Goal: Find specific page/section: Find specific page/section

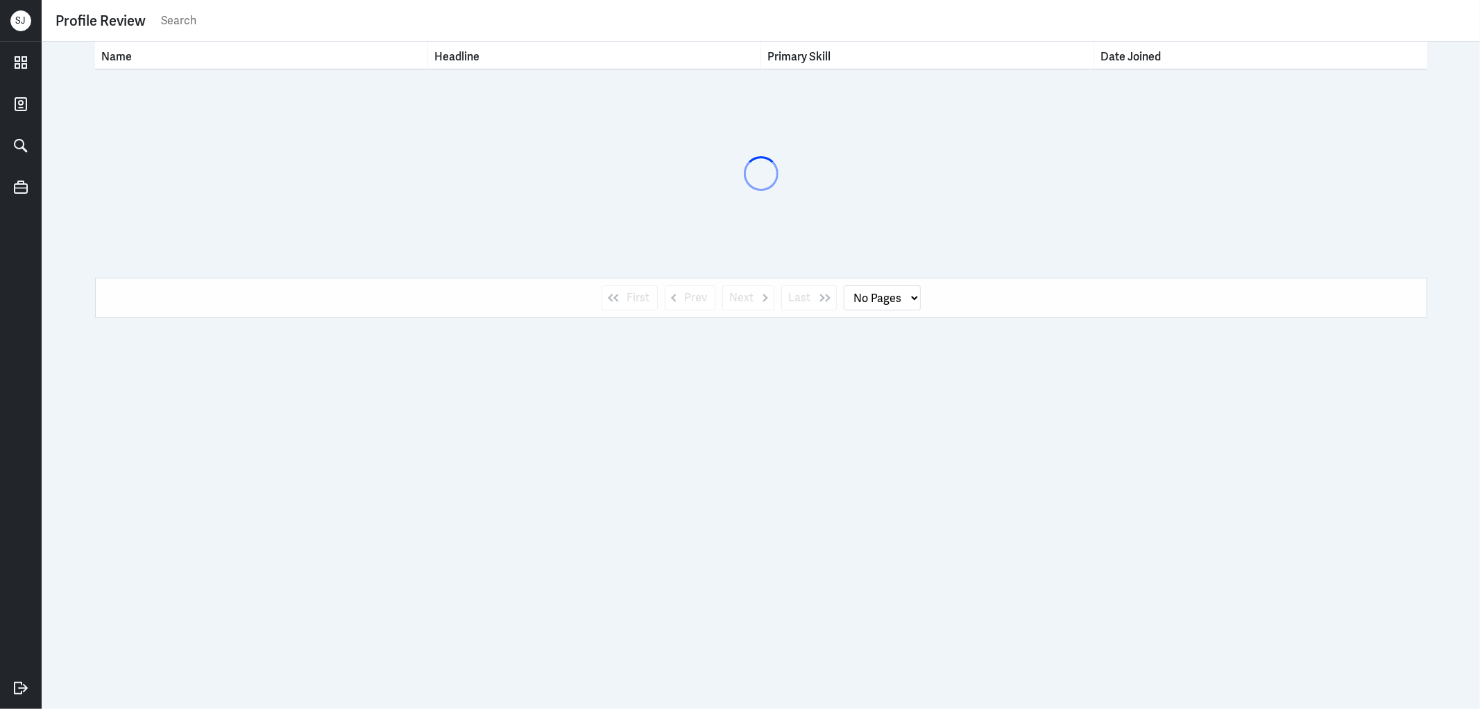
select select "1"
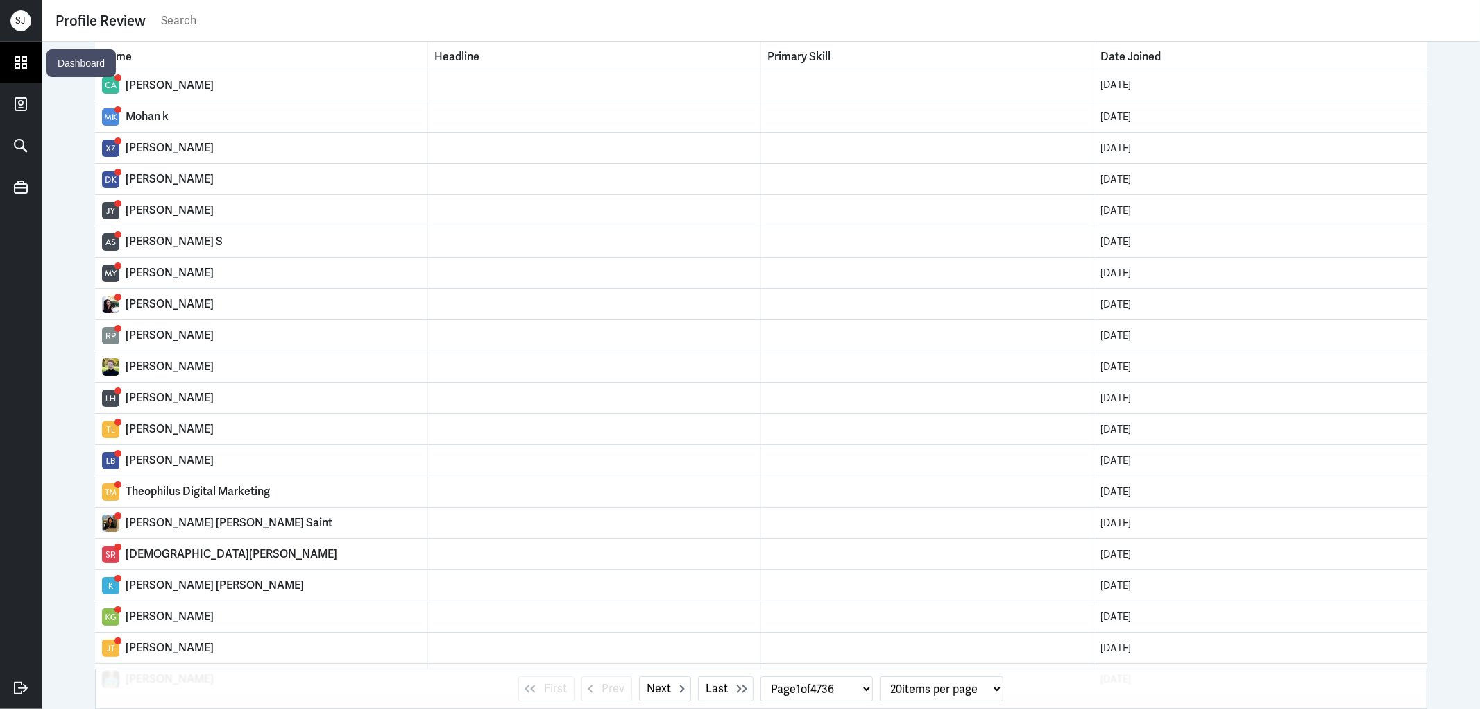
click at [35, 56] on link at bounding box center [21, 63] width 42 height 42
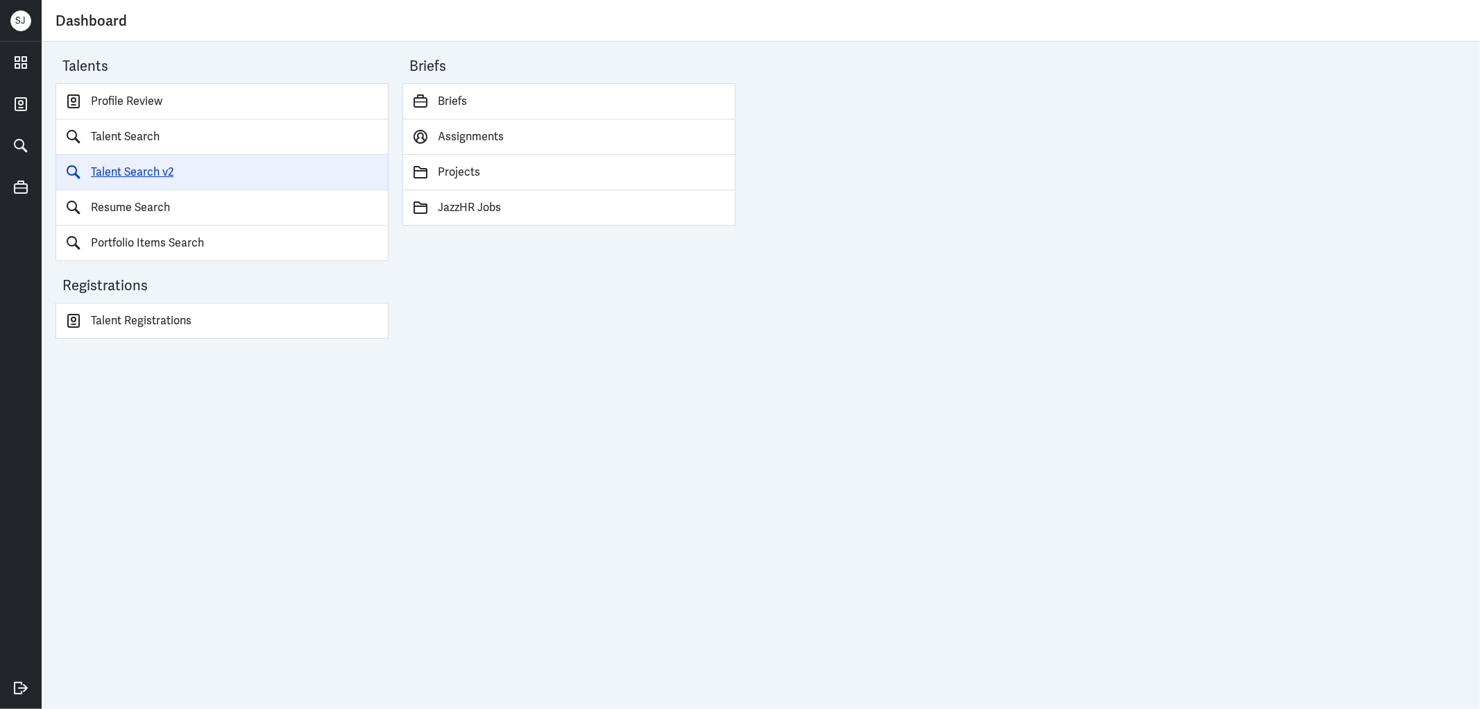
click at [158, 171] on link "Talent Search v2" at bounding box center [222, 172] width 333 height 35
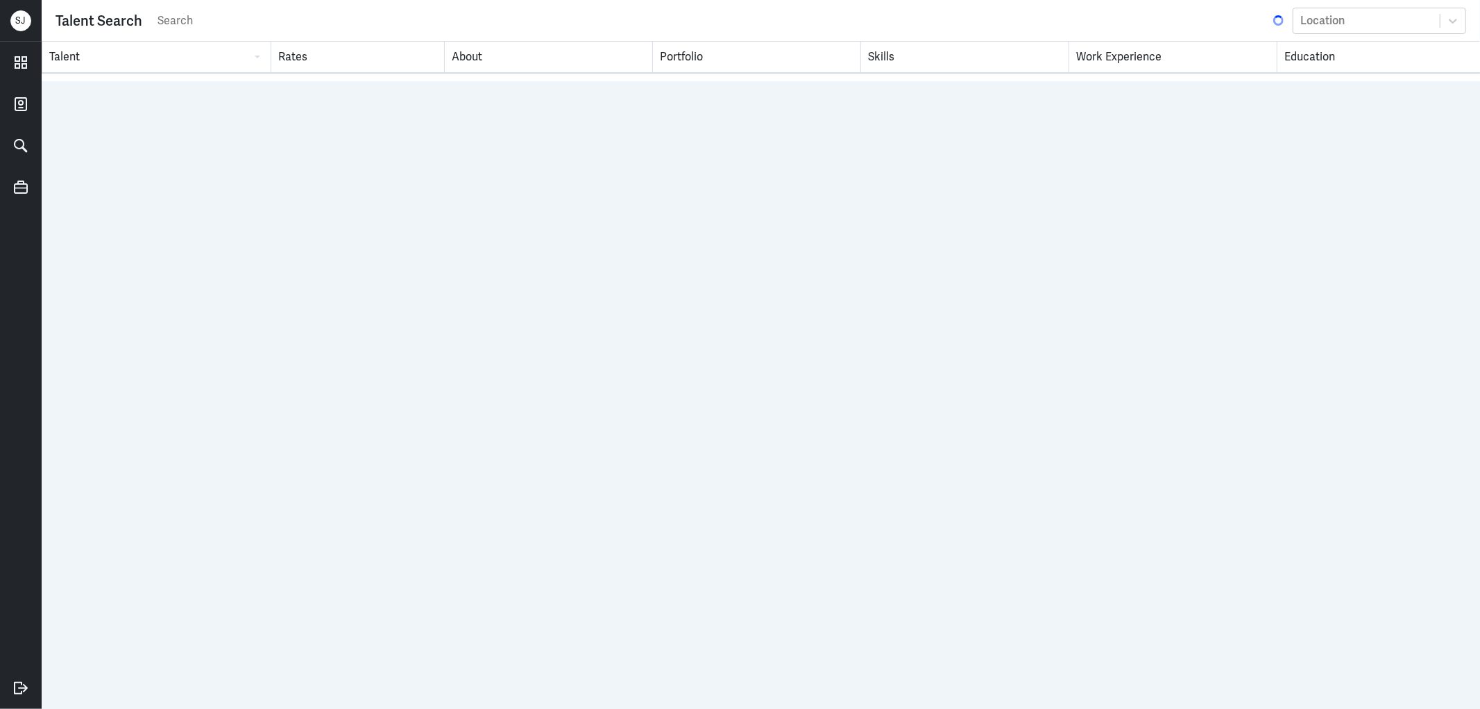
click at [196, 17] on input "search" at bounding box center [713, 20] width 1115 height 21
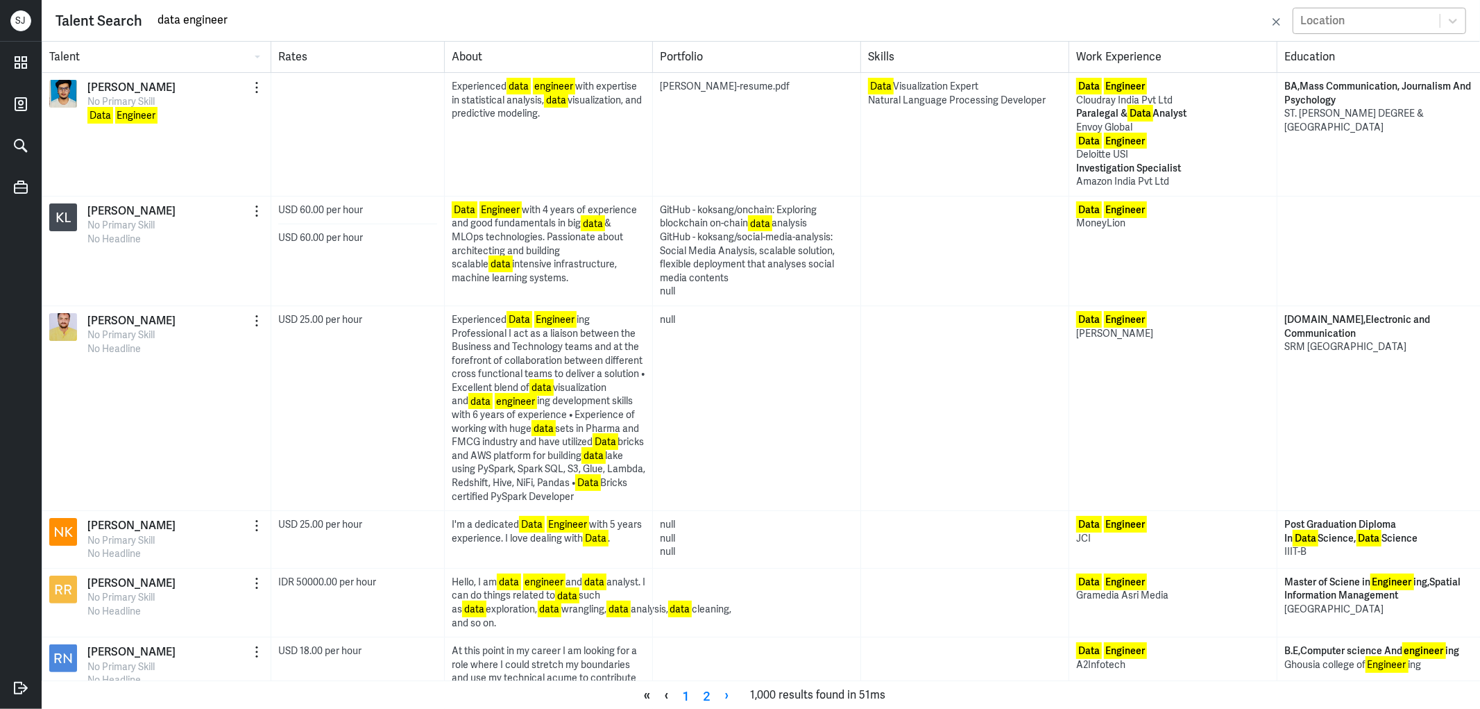
type input "data engineer"
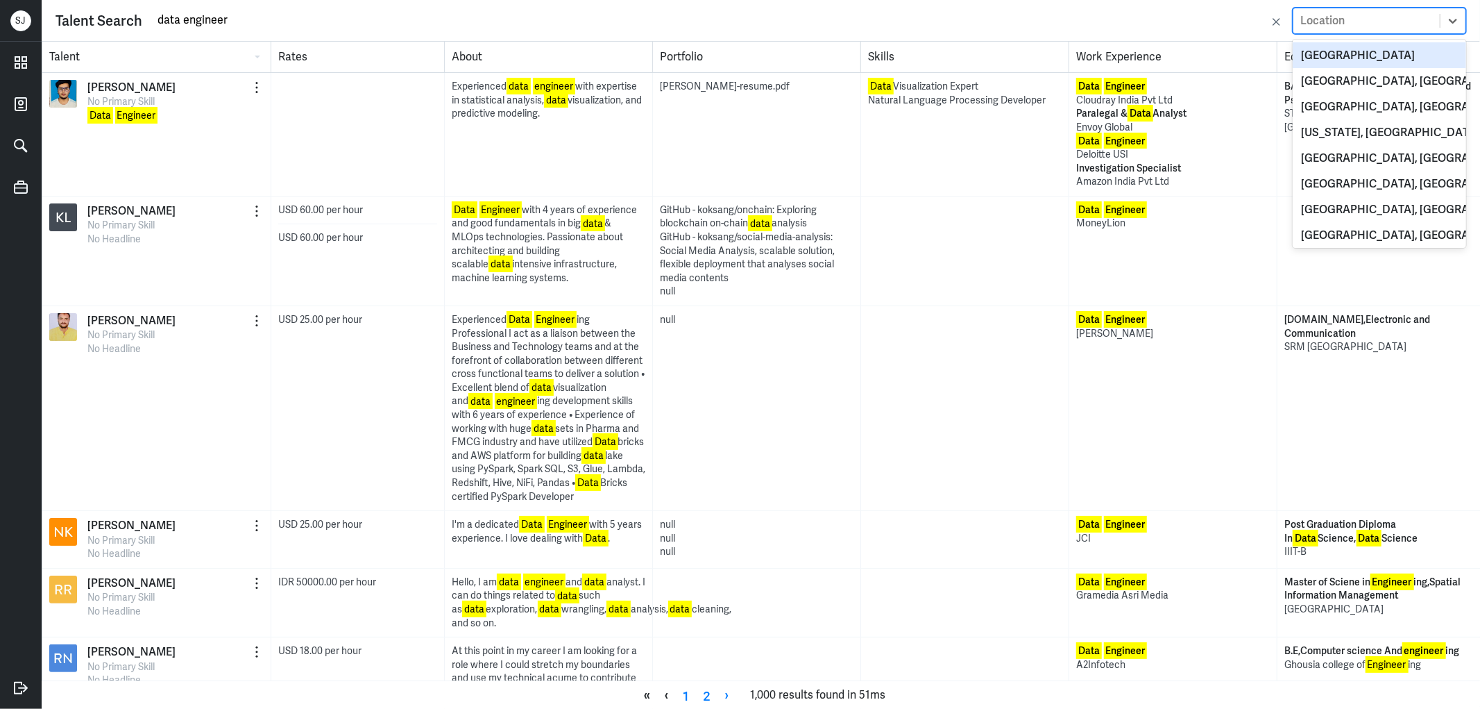
click at [1353, 22] on div "Location" at bounding box center [1367, 20] width 146 height 23
click at [1341, 47] on div "[GEOGRAPHIC_DATA]" at bounding box center [1379, 55] width 173 height 26
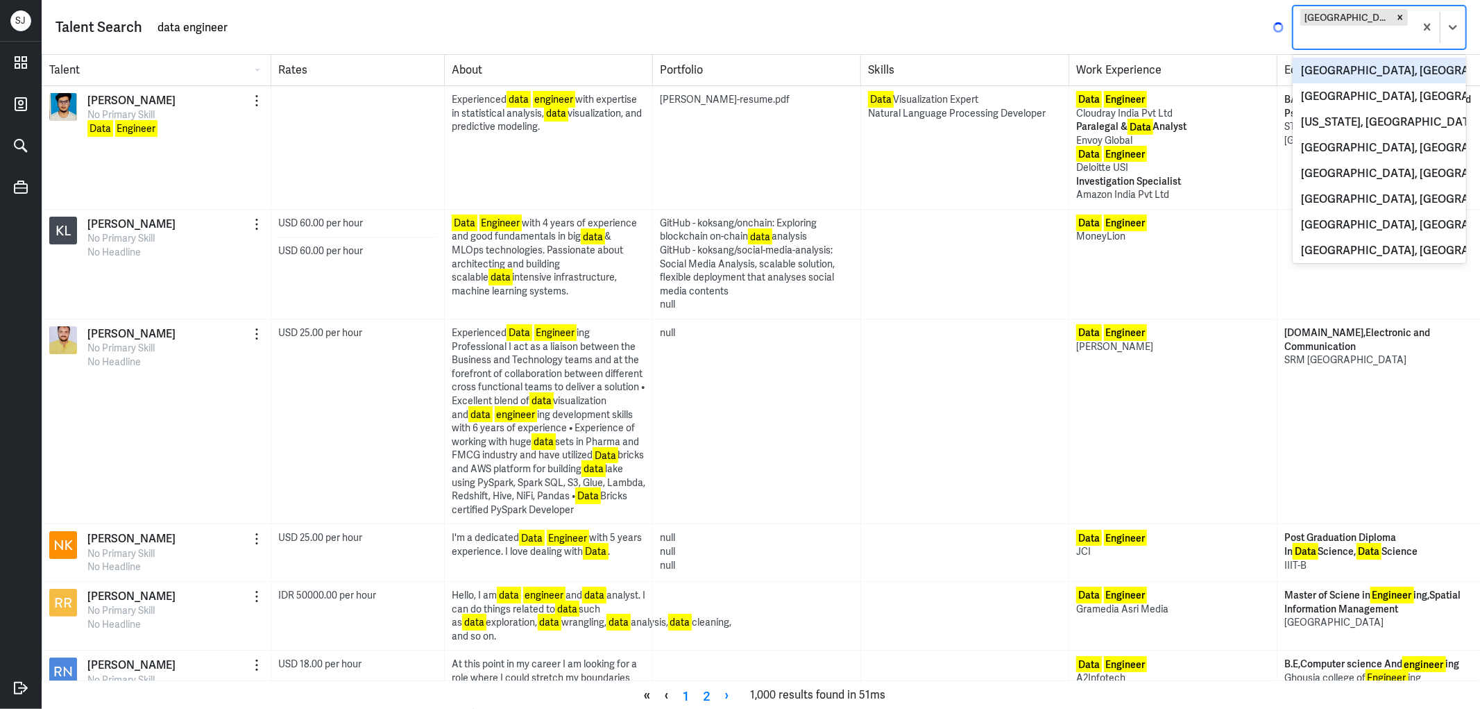
click at [1374, 19] on div "[GEOGRAPHIC_DATA]" at bounding box center [1354, 27] width 121 height 42
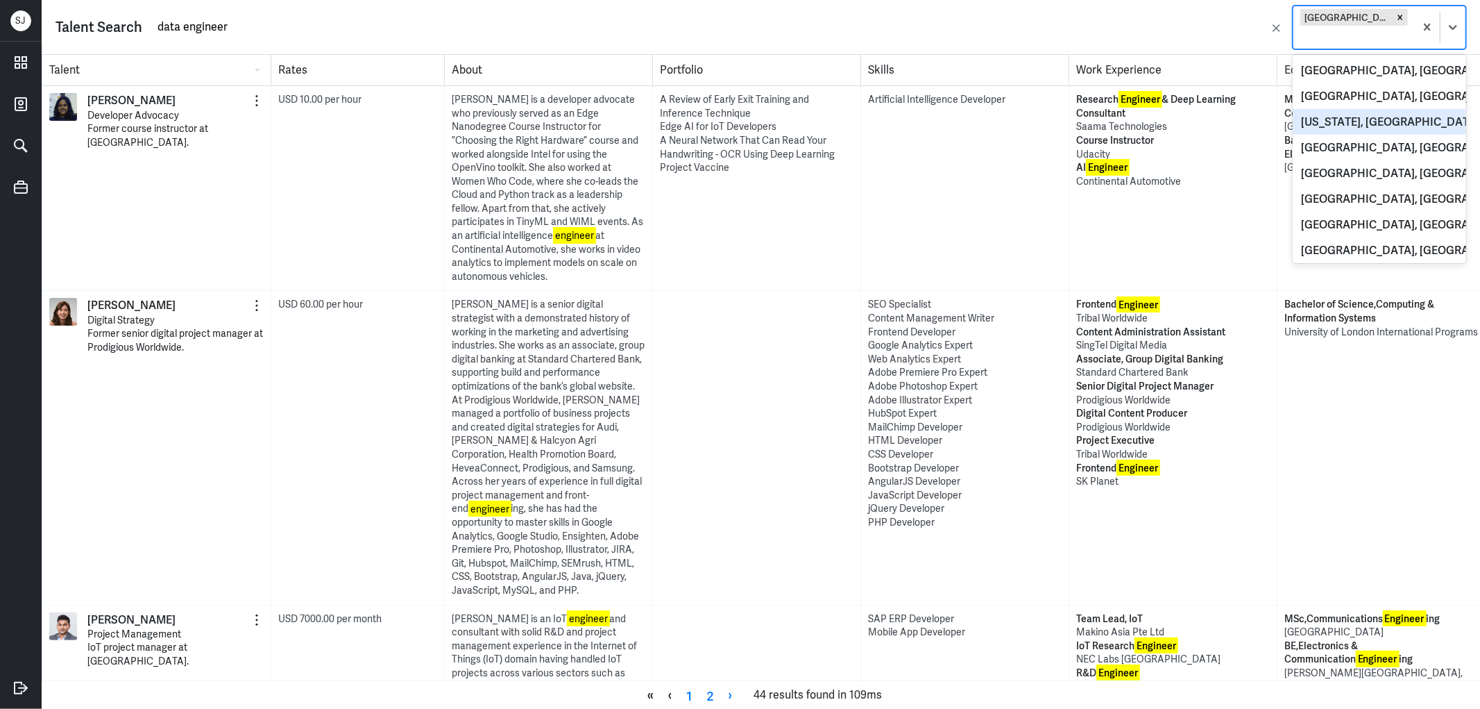
click at [1386, 109] on div "[US_STATE], [GEOGRAPHIC_DATA], [GEOGRAPHIC_DATA]" at bounding box center [1379, 122] width 173 height 26
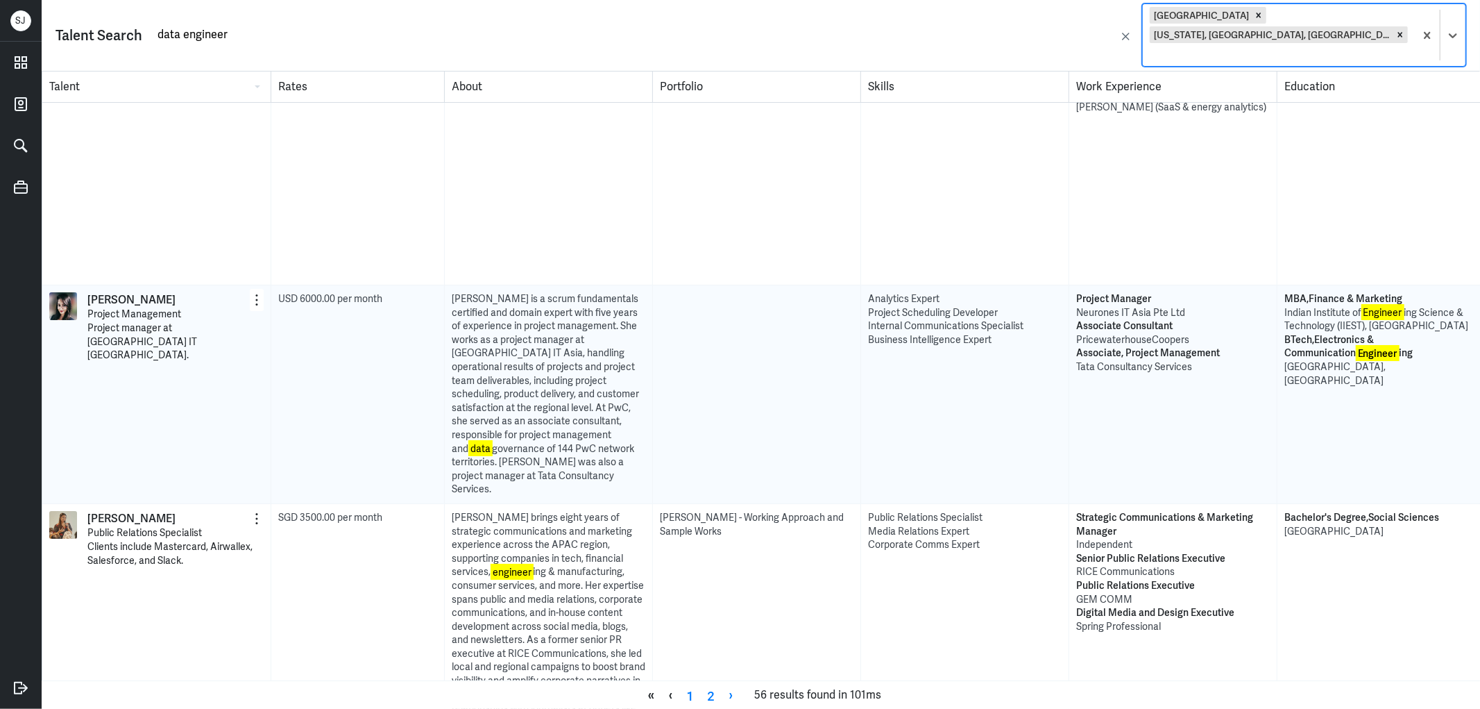
scroll to position [4412, 0]
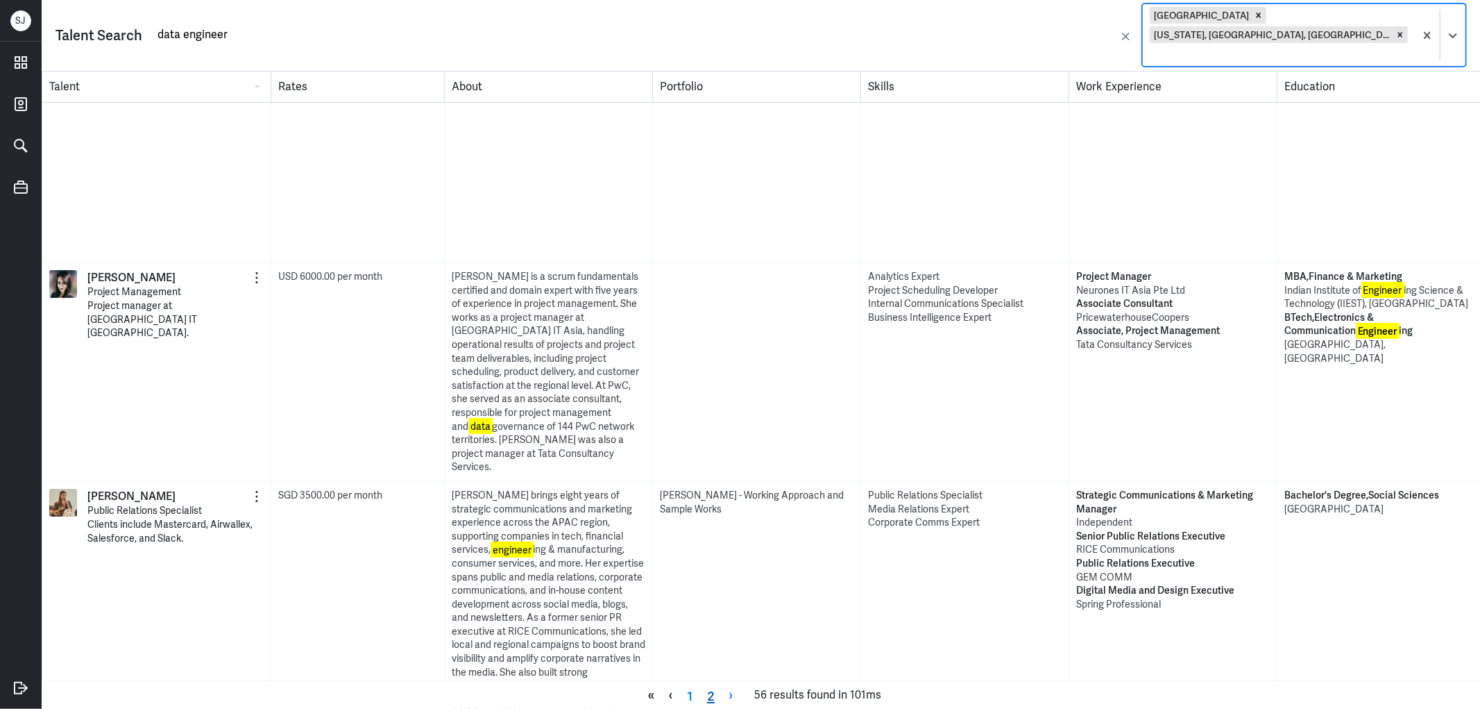
click at [706, 686] on link "2" at bounding box center [711, 694] width 22 height 21
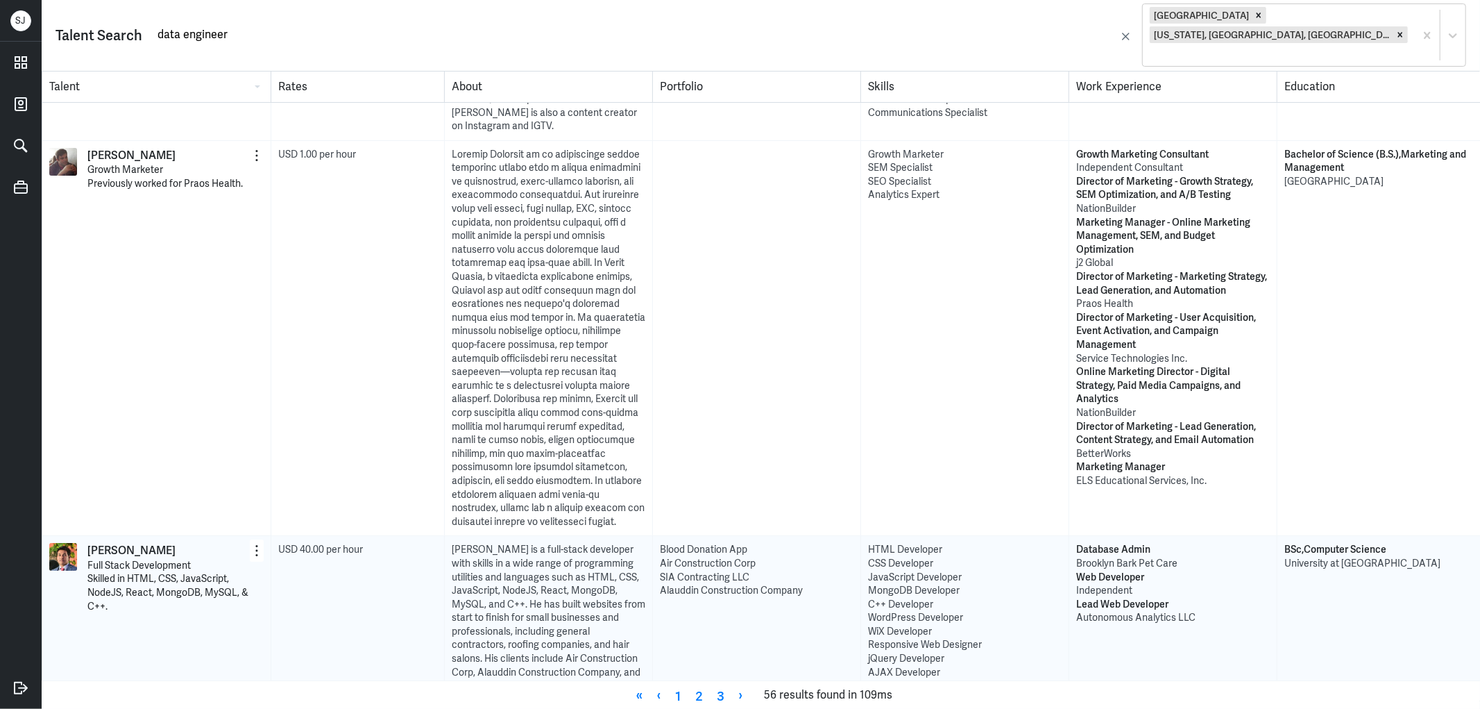
scroll to position [4140, 0]
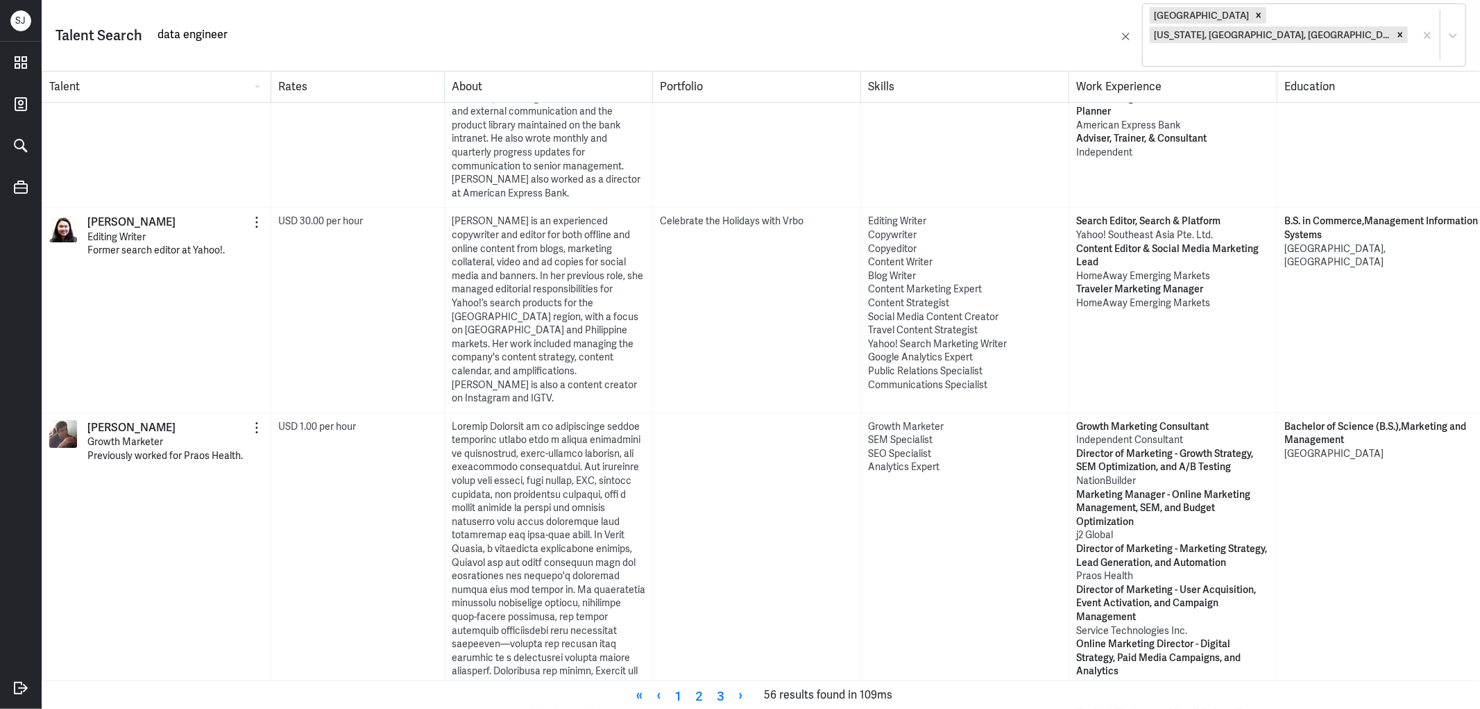
click at [861, 24] on input "data engineer" at bounding box center [636, 34] width 960 height 21
click at [713, 690] on link "3" at bounding box center [722, 694] width 22 height 21
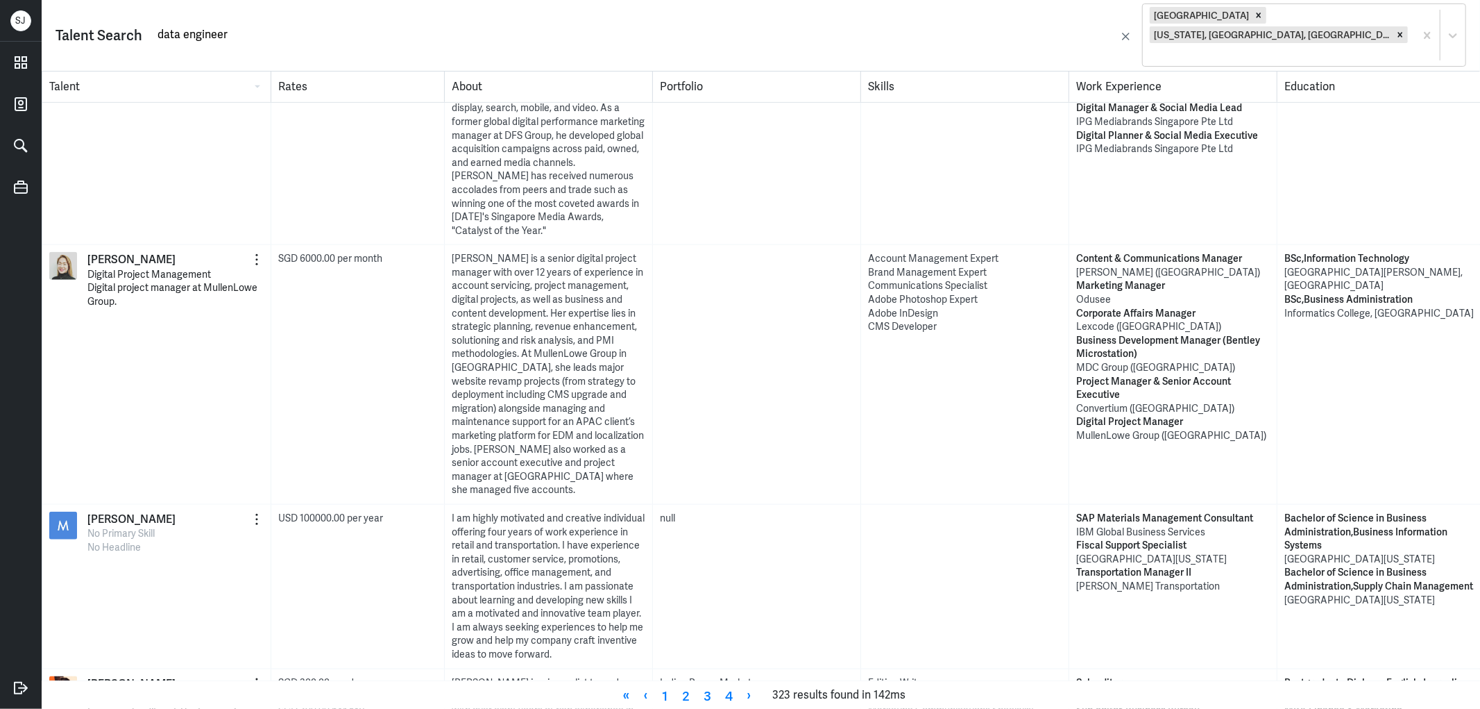
scroll to position [1079, 0]
